Goal: Information Seeking & Learning: Learn about a topic

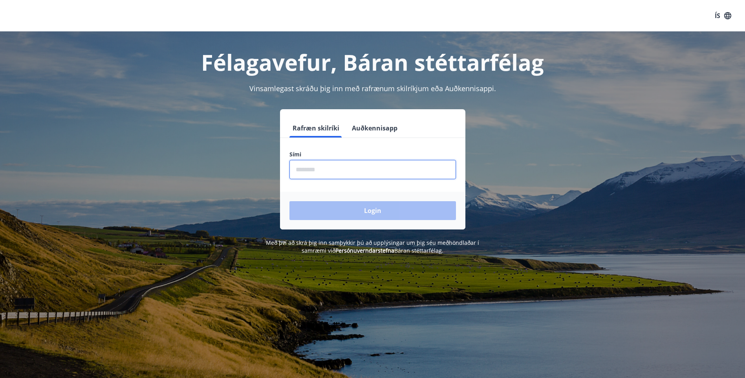
click at [315, 171] on input "phone" at bounding box center [372, 169] width 167 height 19
click at [324, 169] on input "phone" at bounding box center [372, 169] width 167 height 19
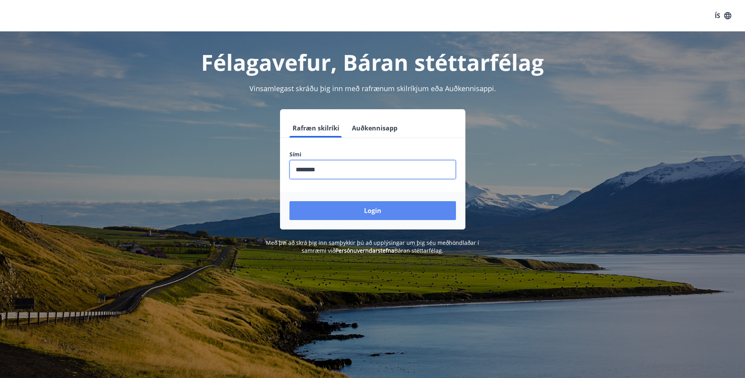
type input "********"
click at [378, 209] on button "Login" at bounding box center [372, 210] width 167 height 19
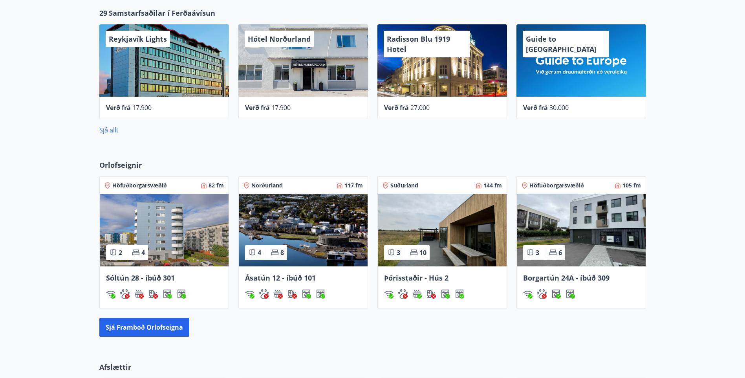
scroll to position [318, 0]
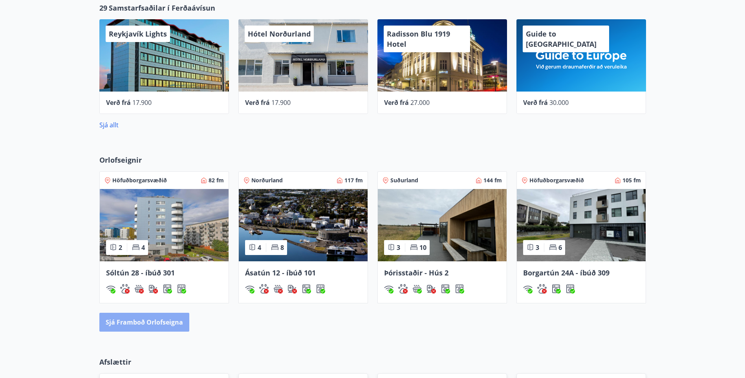
click at [145, 321] on button "Sjá framboð orlofseigna" at bounding box center [144, 322] width 90 height 19
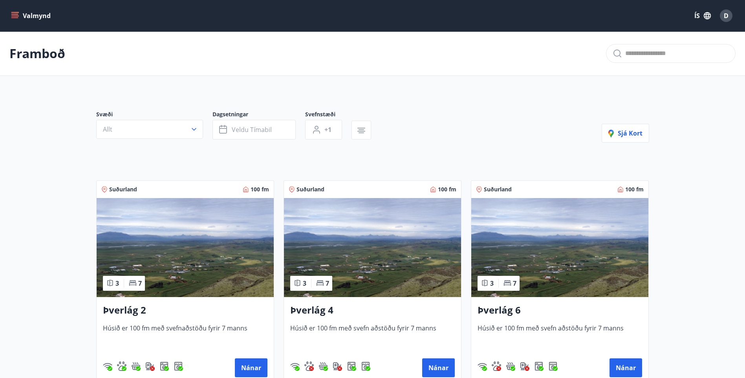
click at [16, 14] on icon "menu" at bounding box center [14, 14] width 7 height 1
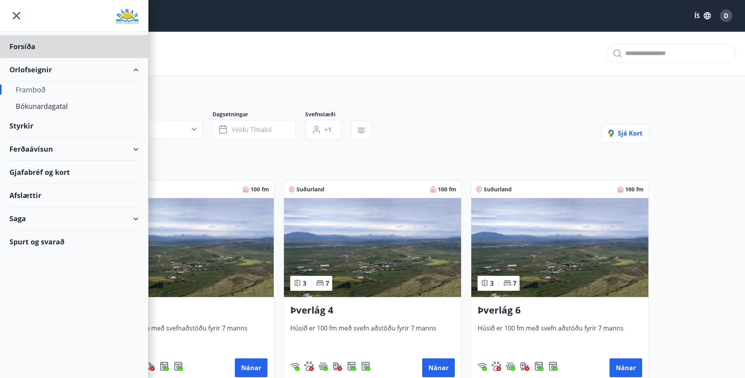
click at [27, 126] on div "Styrkir" at bounding box center [73, 125] width 129 height 23
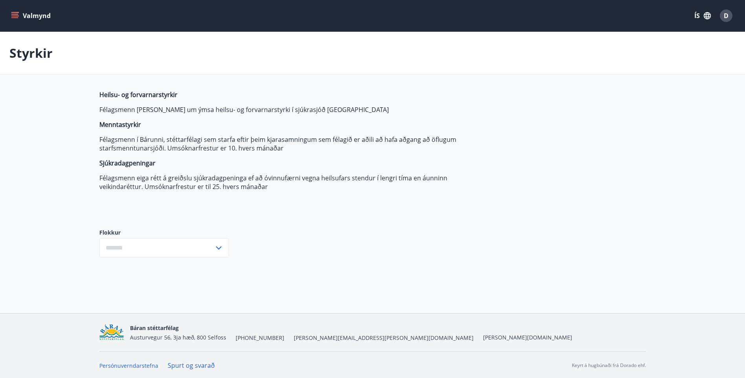
scroll to position [1, 0]
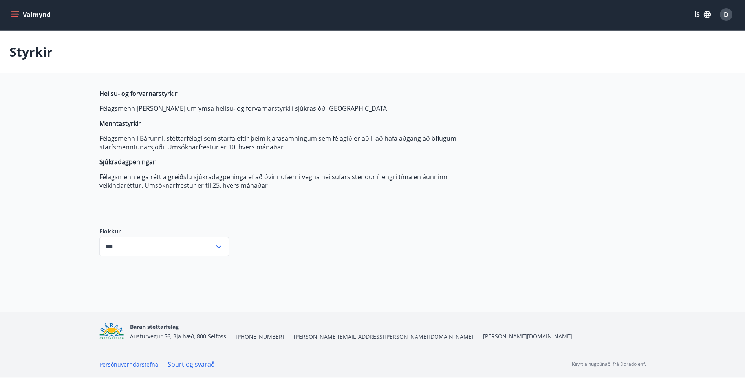
click at [218, 246] on icon at bounding box center [218, 246] width 5 height 3
click at [132, 278] on li "Félagssjóður" at bounding box center [164, 277] width 129 height 14
click at [216, 247] on icon at bounding box center [218, 246] width 9 height 9
click at [113, 264] on li "Öll" at bounding box center [164, 263] width 129 height 14
click at [220, 244] on icon at bounding box center [218, 246] width 9 height 9
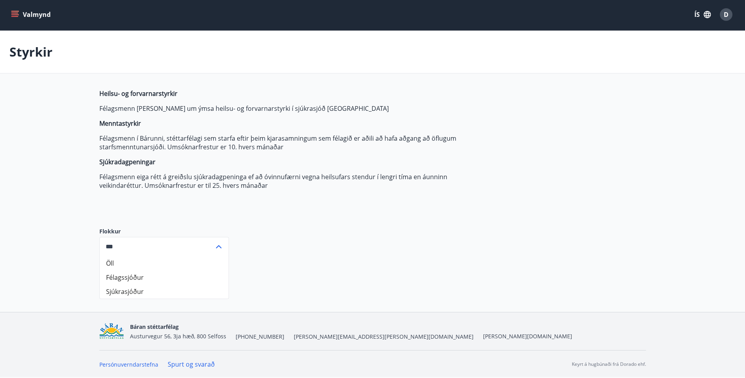
click at [133, 291] on li "Sjúkrasjóður" at bounding box center [164, 291] width 129 height 14
type input "**********"
click at [16, 13] on icon "menu" at bounding box center [14, 13] width 7 height 1
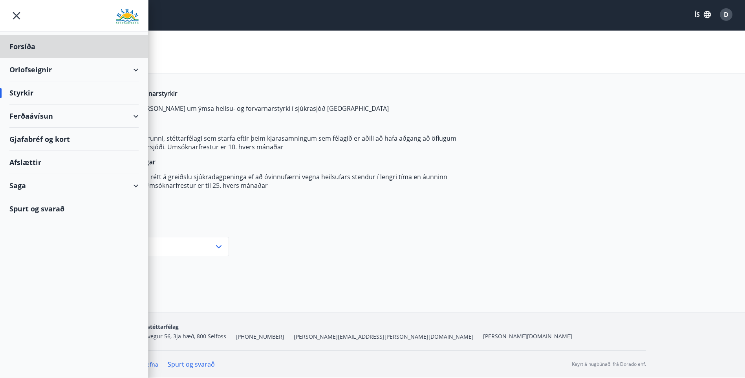
click at [24, 91] on div "Styrkir" at bounding box center [73, 92] width 129 height 23
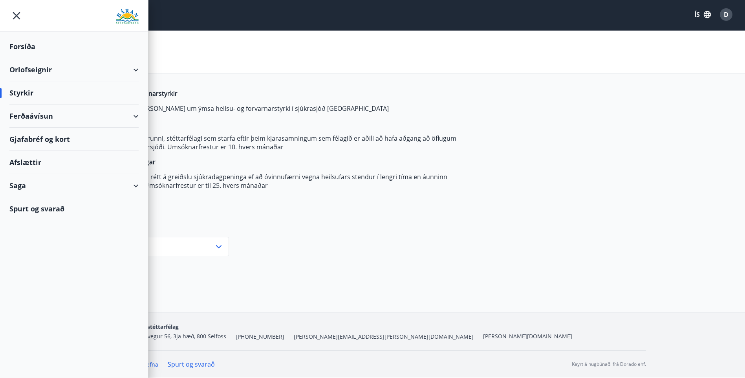
click at [29, 92] on div "Styrkir" at bounding box center [73, 92] width 129 height 23
click at [134, 117] on div "Ferðaávísun" at bounding box center [73, 115] width 129 height 23
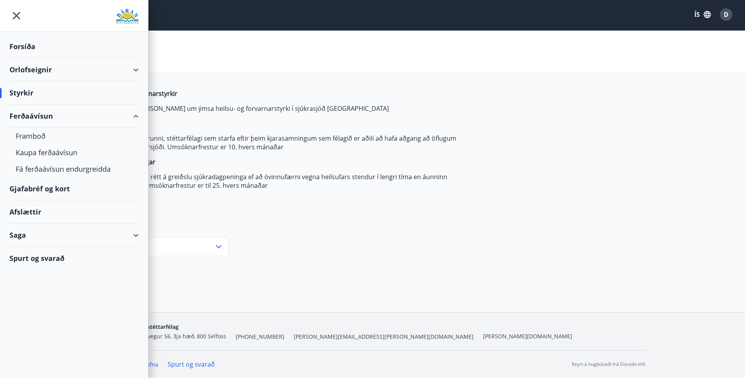
click at [59, 189] on div "Gjafabréf og kort" at bounding box center [73, 188] width 129 height 23
click at [200, 252] on input "**********" at bounding box center [156, 246] width 115 height 19
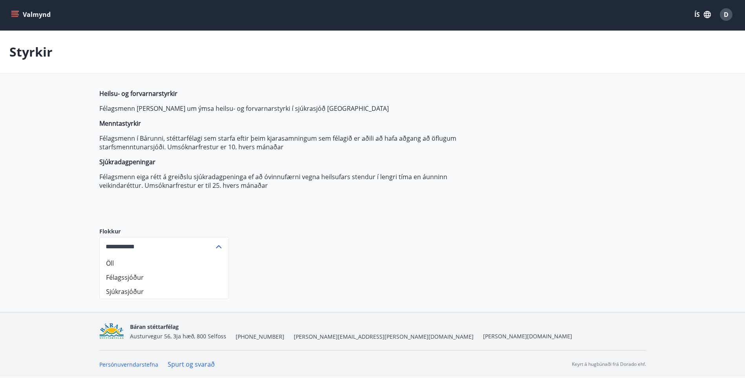
scroll to position [0, 0]
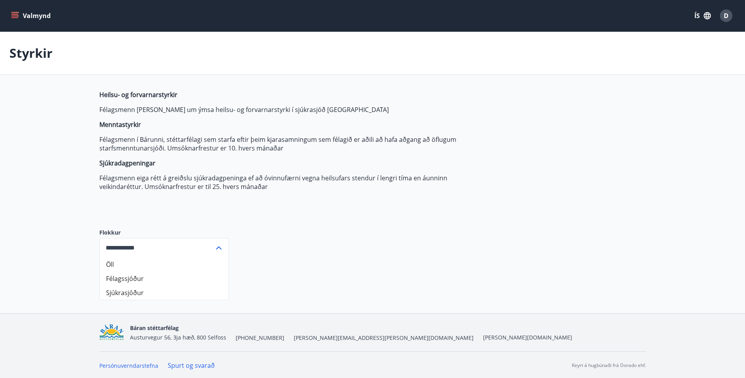
click at [17, 16] on icon "menu" at bounding box center [15, 15] width 9 height 1
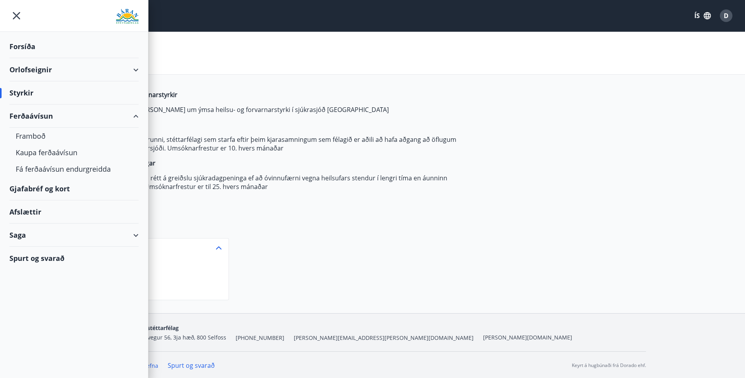
click at [28, 48] on div "Forsíða" at bounding box center [73, 46] width 129 height 23
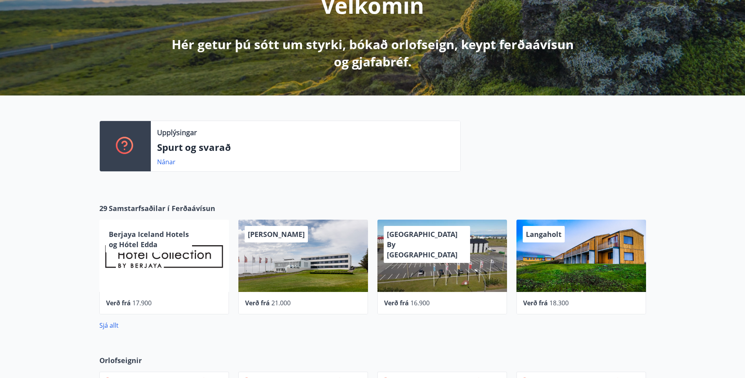
scroll to position [157, 0]
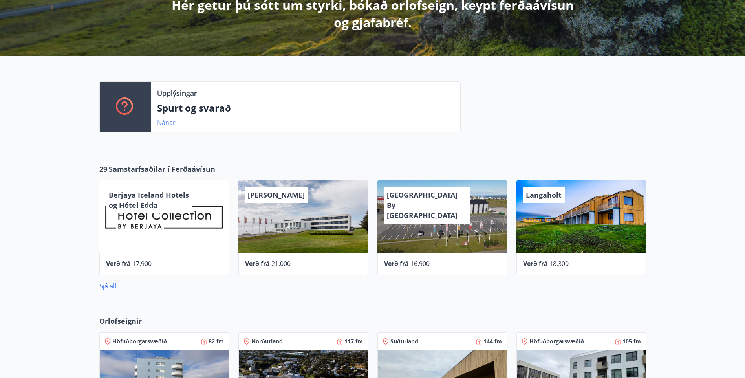
click at [167, 122] on link "Nánar" at bounding box center [166, 122] width 18 height 9
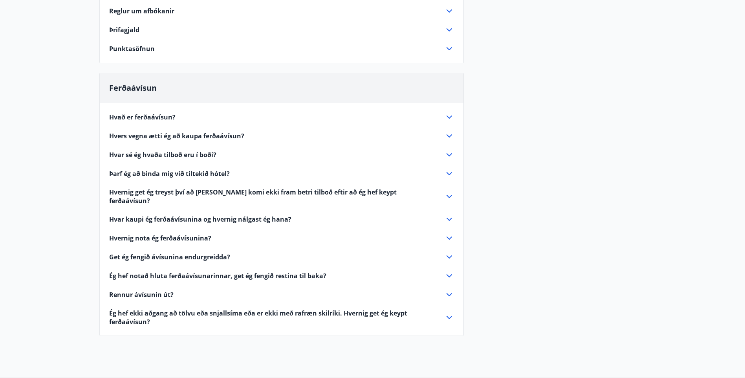
scroll to position [157, 0]
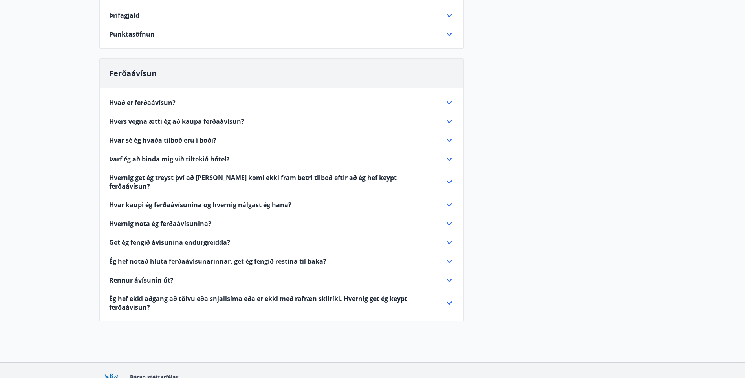
click at [211, 141] on span "Hvar sé ég hvaða tilboð eru í boði?" at bounding box center [162, 140] width 107 height 9
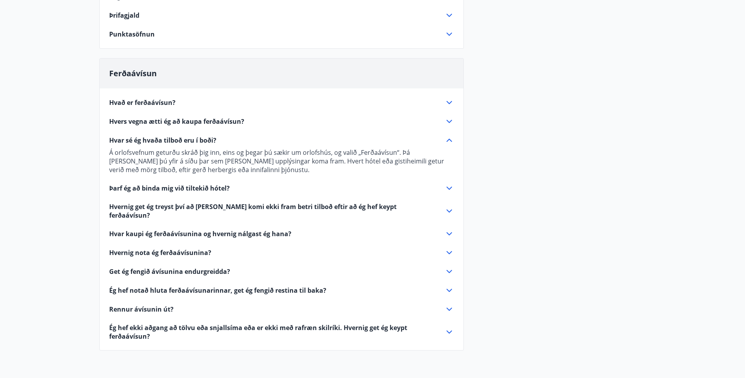
click at [132, 38] on span "Punktasöfnun" at bounding box center [132, 34] width 46 height 9
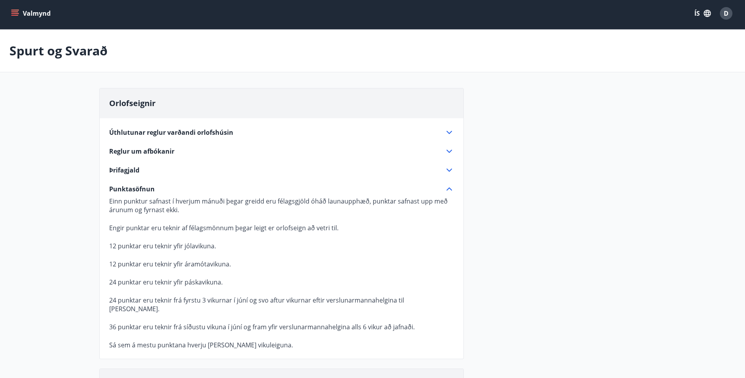
scroll to position [0, 0]
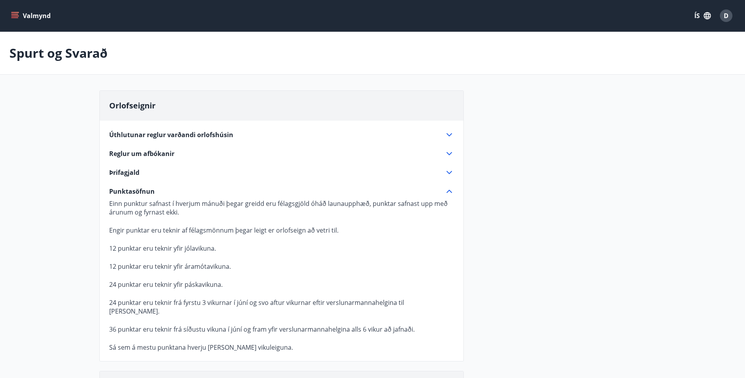
click at [13, 16] on icon "menu" at bounding box center [15, 15] width 9 height 1
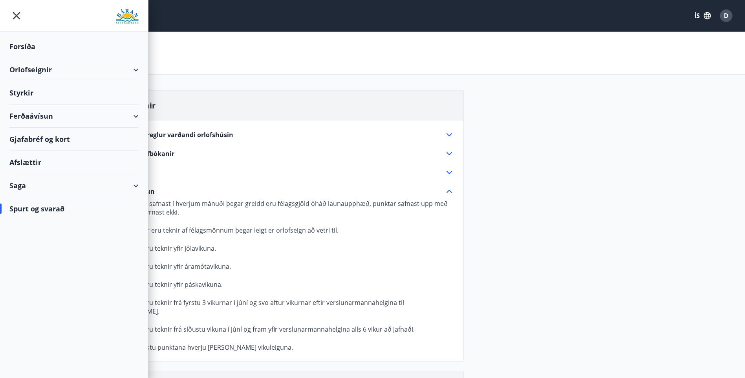
click at [40, 73] on div "Orlofseignir" at bounding box center [73, 69] width 129 height 23
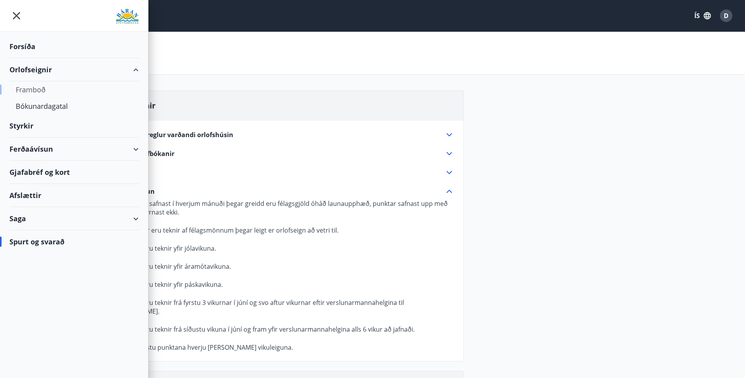
click at [38, 91] on div "Framboð" at bounding box center [74, 89] width 117 height 16
